Goal: Book appointment/travel/reservation

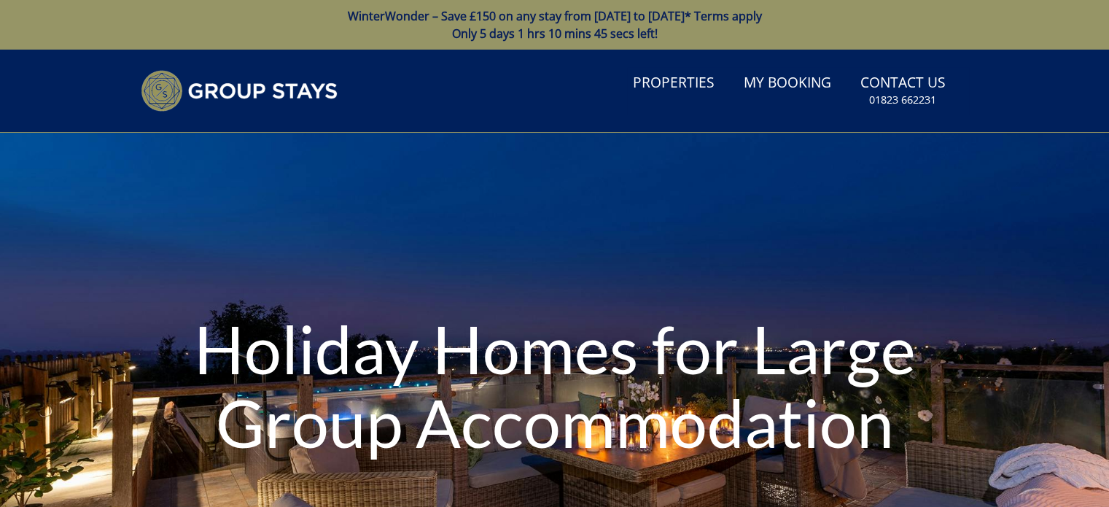
type input "[DATE]"
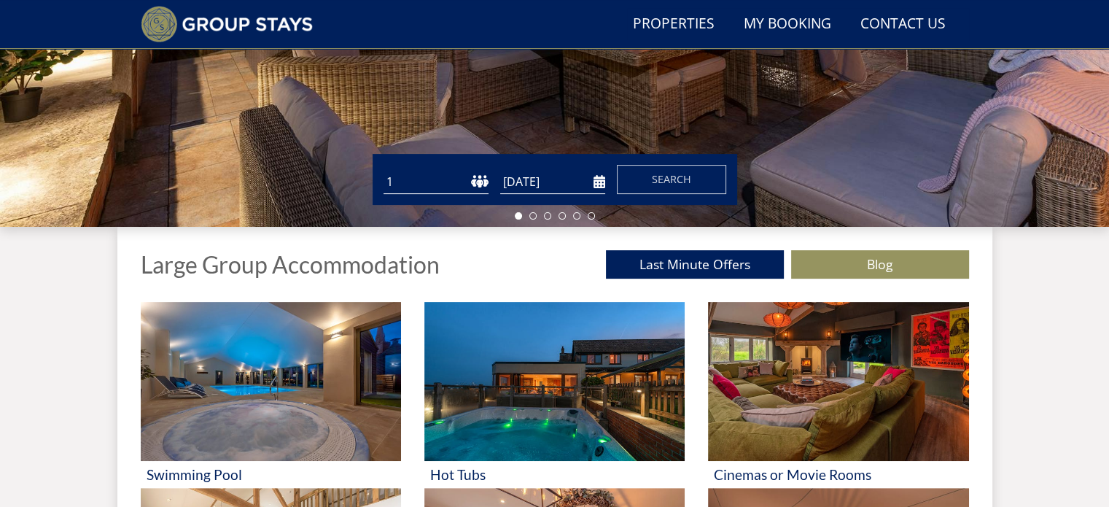
scroll to position [387, 0]
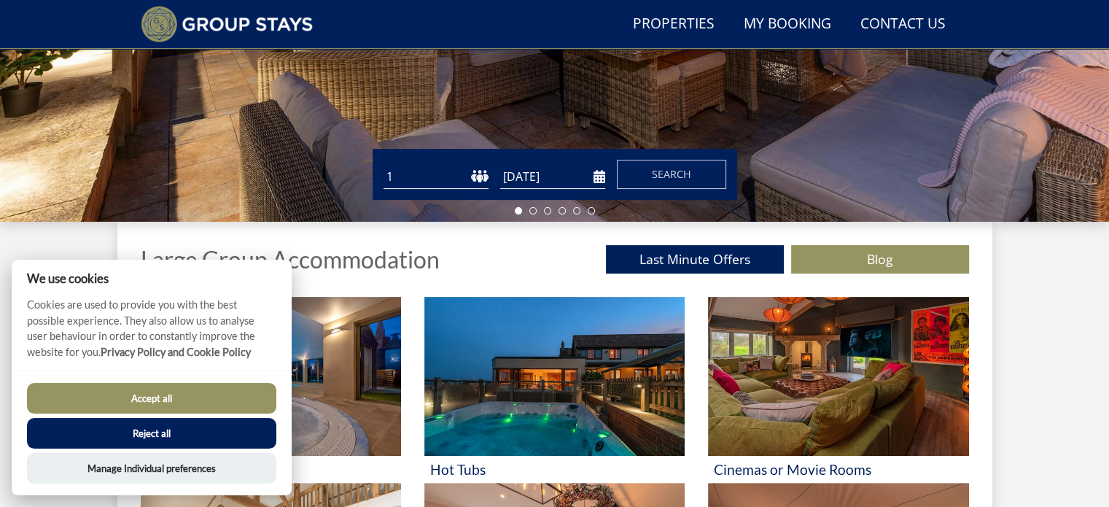
click at [795, 435] on img at bounding box center [838, 376] width 260 height 159
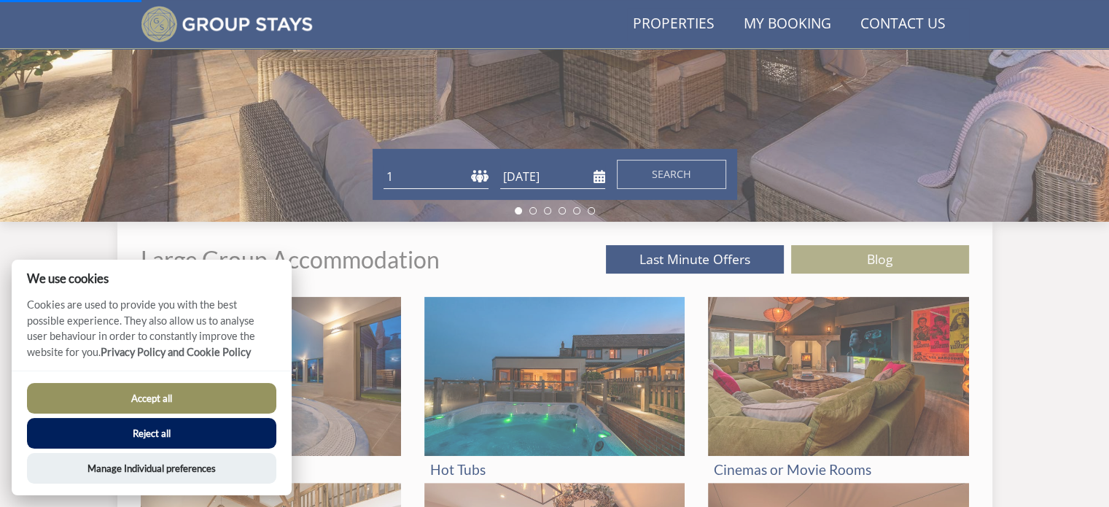
click at [109, 404] on button "Accept all" at bounding box center [151, 398] width 249 height 31
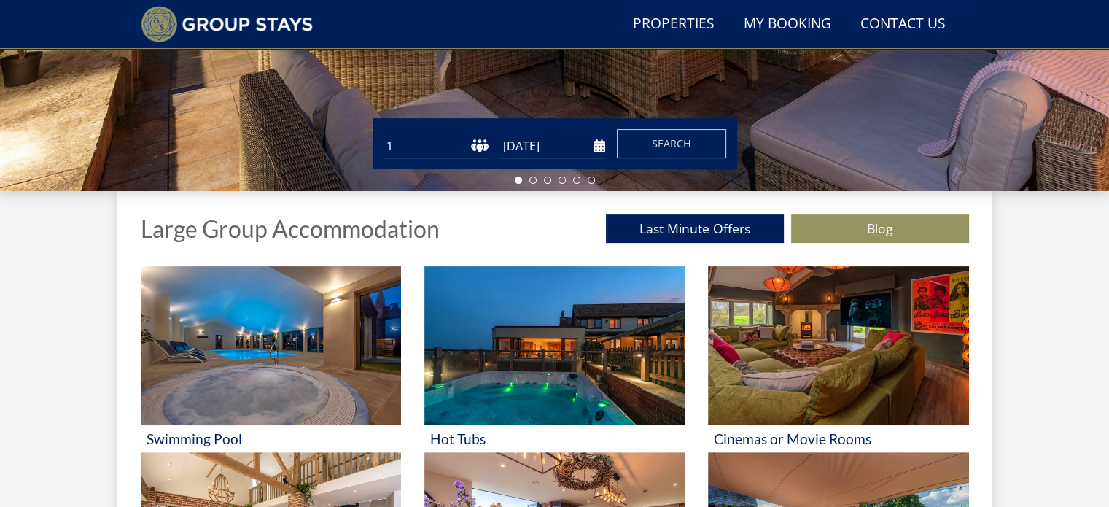
scroll to position [369, 0]
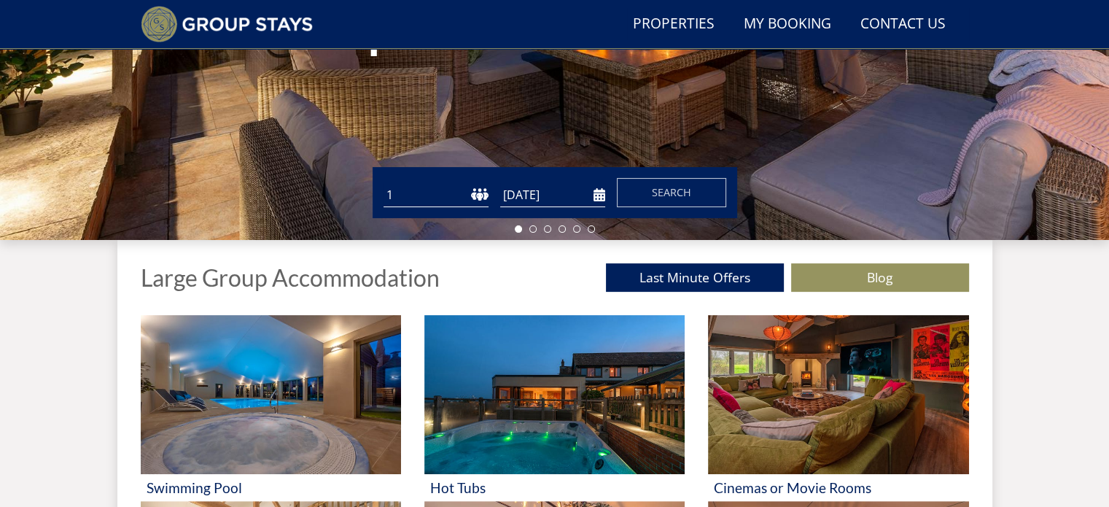
click at [467, 190] on select "1 2 3 4 5 6 7 8 9 10 11 12 13 14 15 16 17 18 19 20 21 22 23 24 25 26 27 28 29 3…" at bounding box center [435, 195] width 105 height 24
select select "11"
click at [383, 183] on select "1 2 3 4 5 6 7 8 9 10 11 12 13 14 15 16 17 18 19 20 21 22 23 24 25 26 27 28 29 3…" at bounding box center [435, 195] width 105 height 24
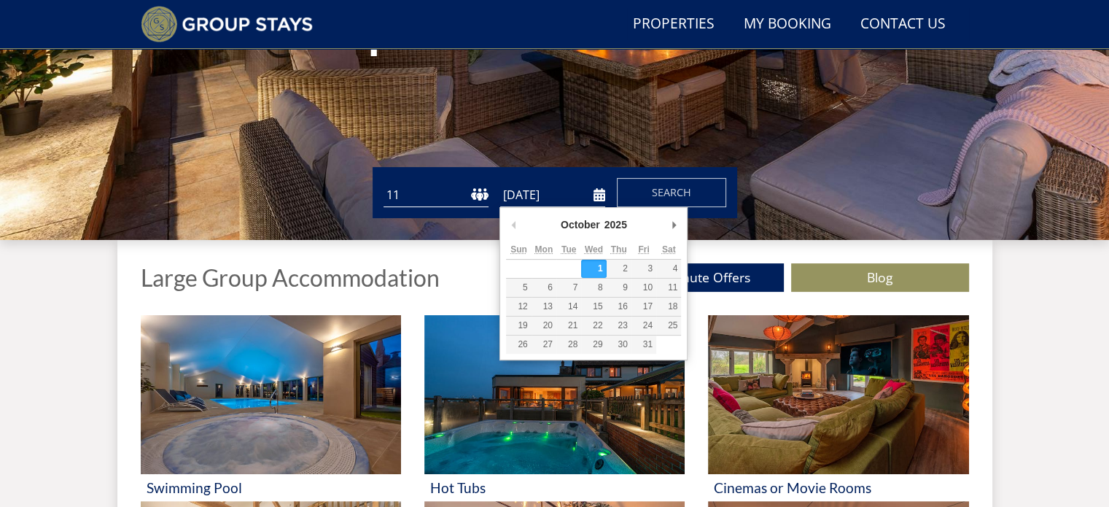
click at [596, 189] on input "[DATE]" at bounding box center [552, 195] width 105 height 24
type input "[DATE]"
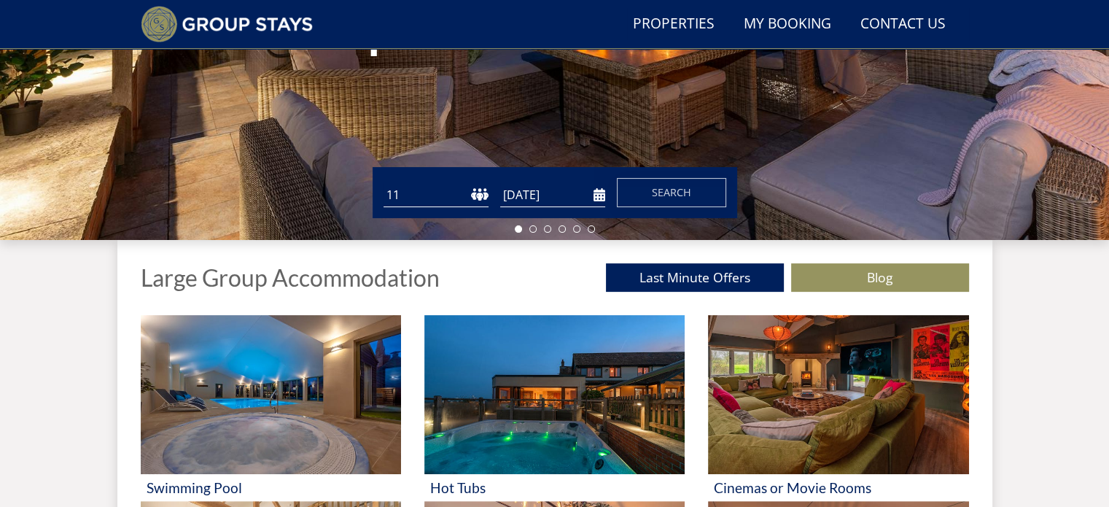
click at [657, 193] on span "Search" at bounding box center [671, 192] width 39 height 14
